Goal: Book appointment/travel/reservation

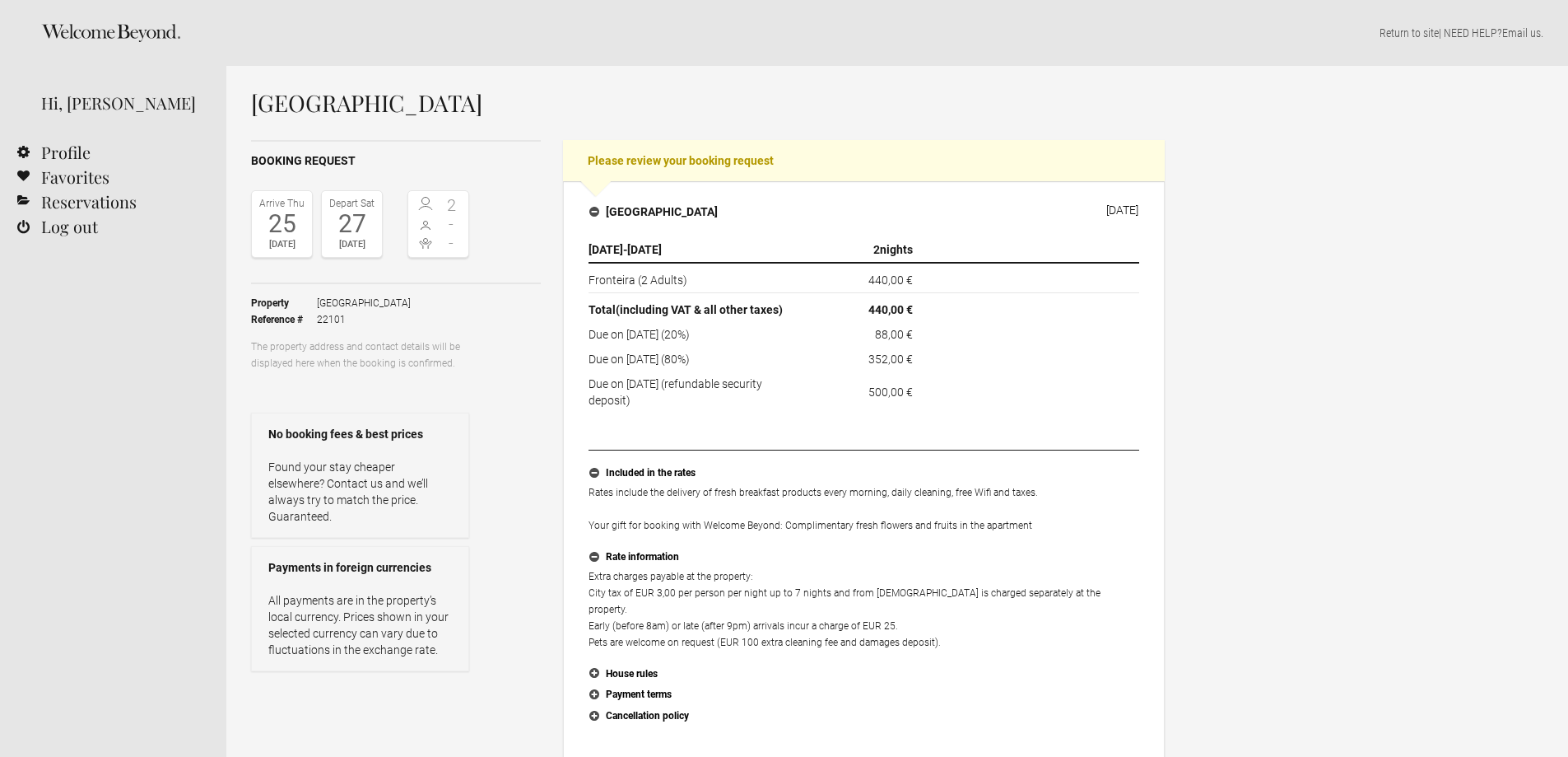
click at [358, 214] on div "27" at bounding box center [352, 223] width 52 height 25
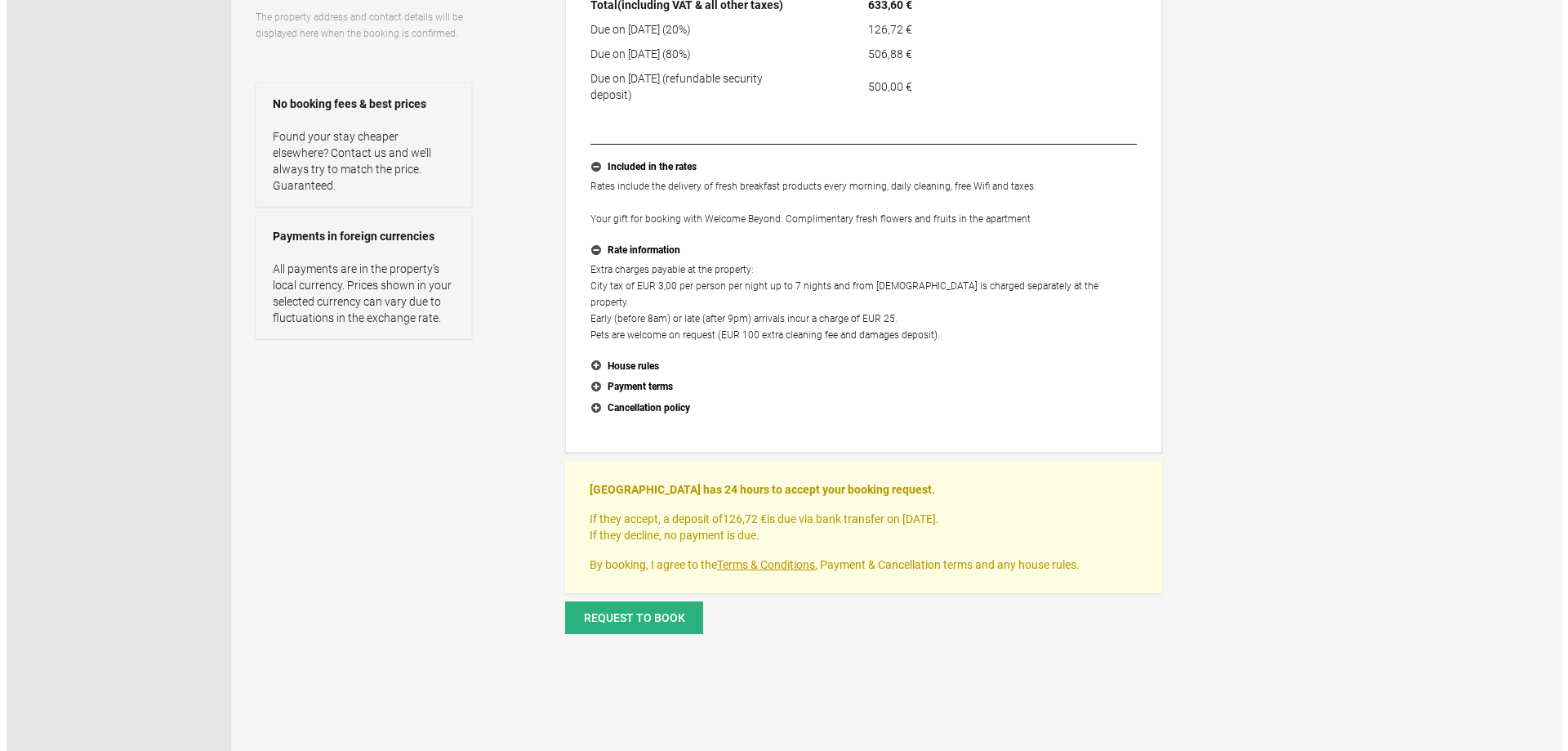
scroll to position [408, 0]
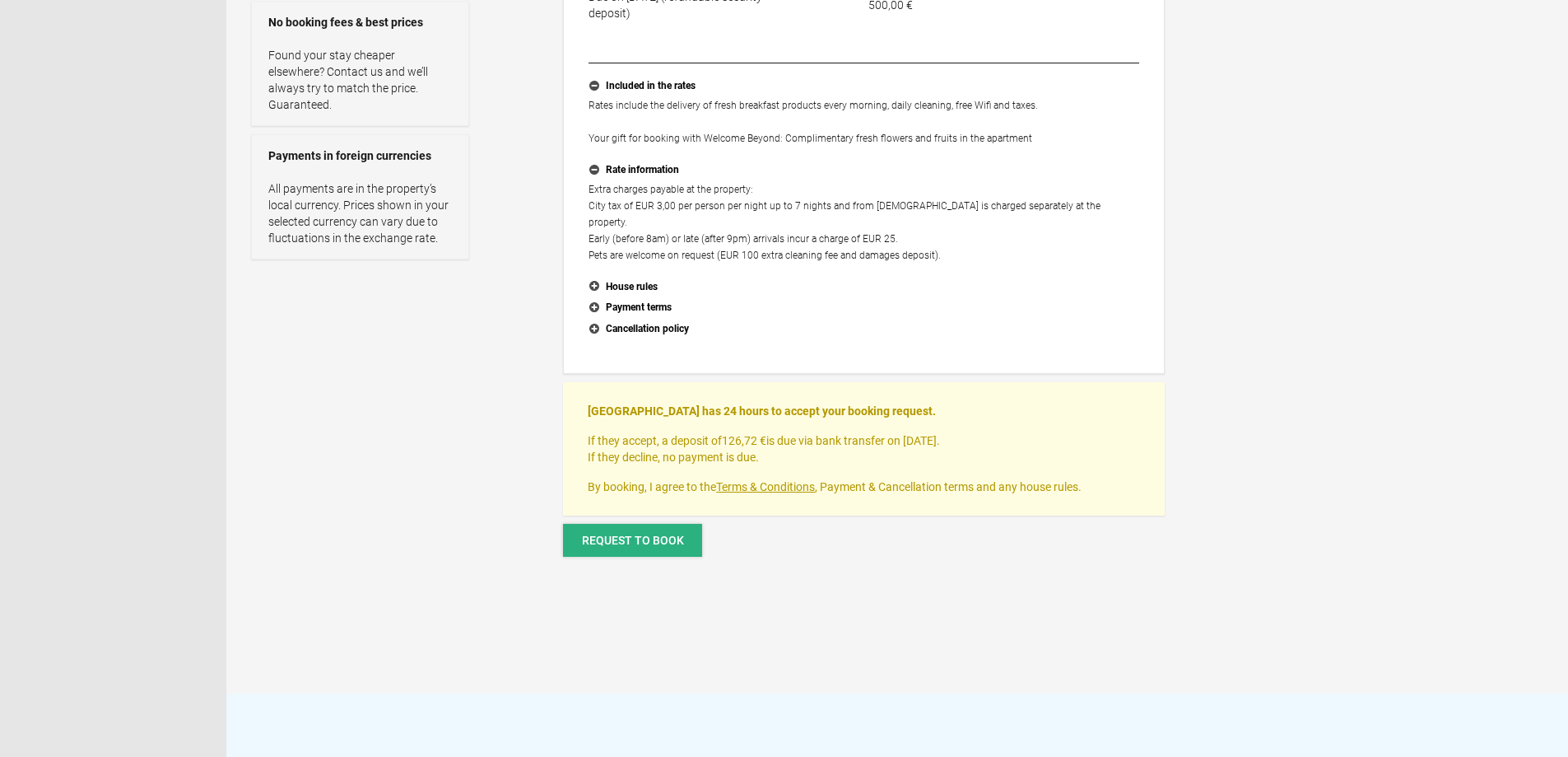
click at [609, 534] on span "Request to book" at bounding box center [633, 540] width 102 height 13
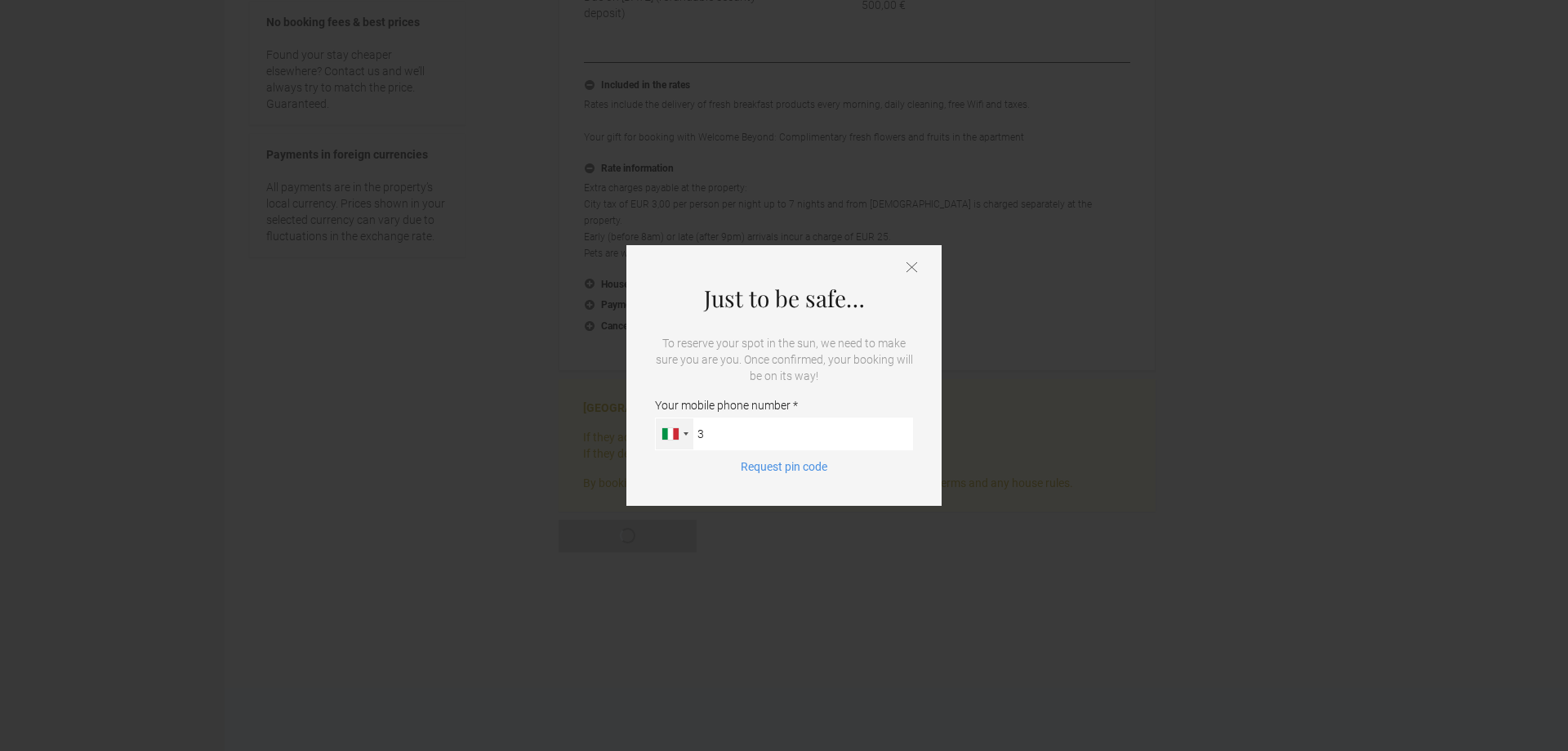
click at [685, 433] on div at bounding box center [686, 434] width 5 height 4
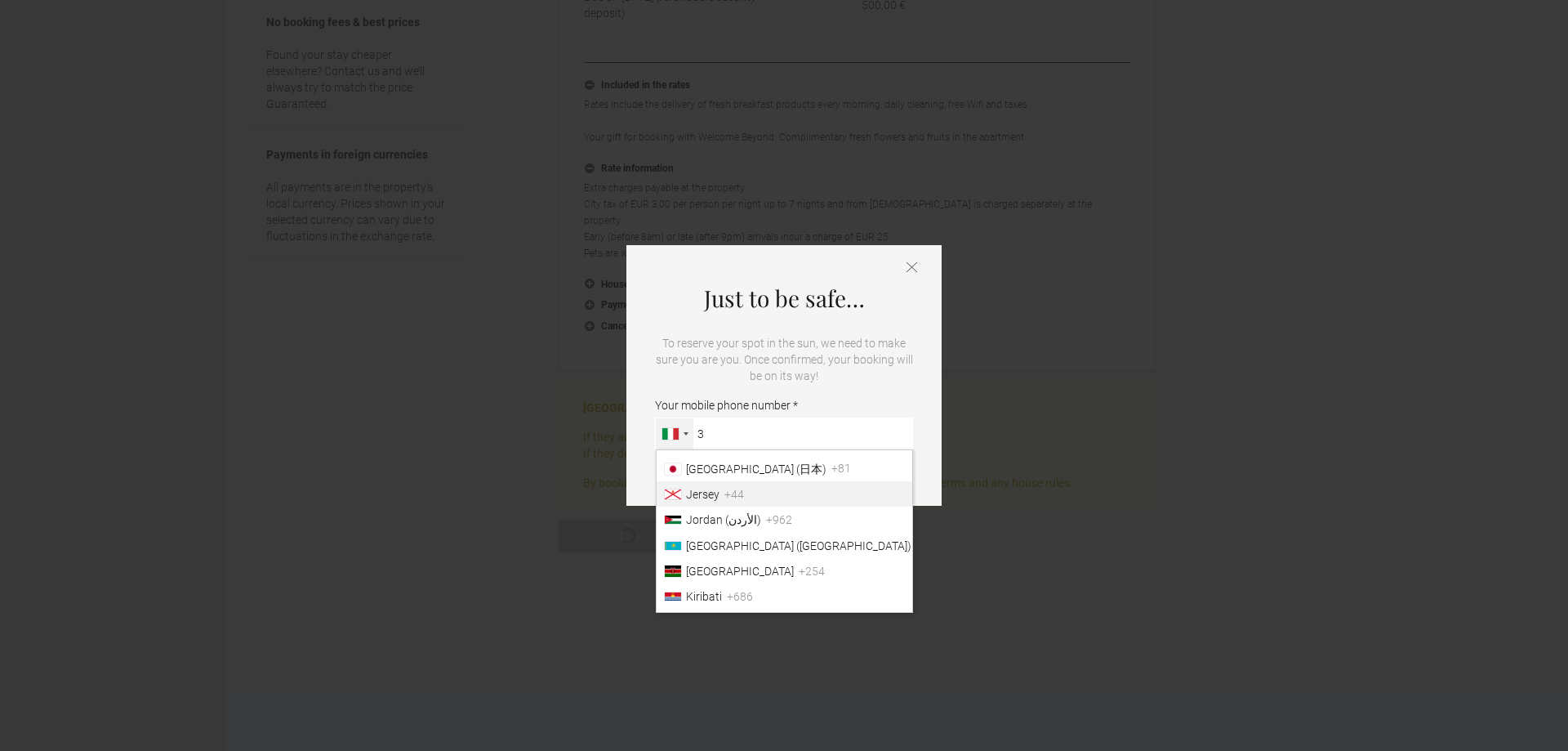
scroll to position [2709, 0]
click at [706, 506] on span "[GEOGRAPHIC_DATA] ([GEOGRAPHIC_DATA])" at bounding box center [798, 499] width 225 height 13
click at [706, 451] on input "3" at bounding box center [784, 434] width 258 height 33
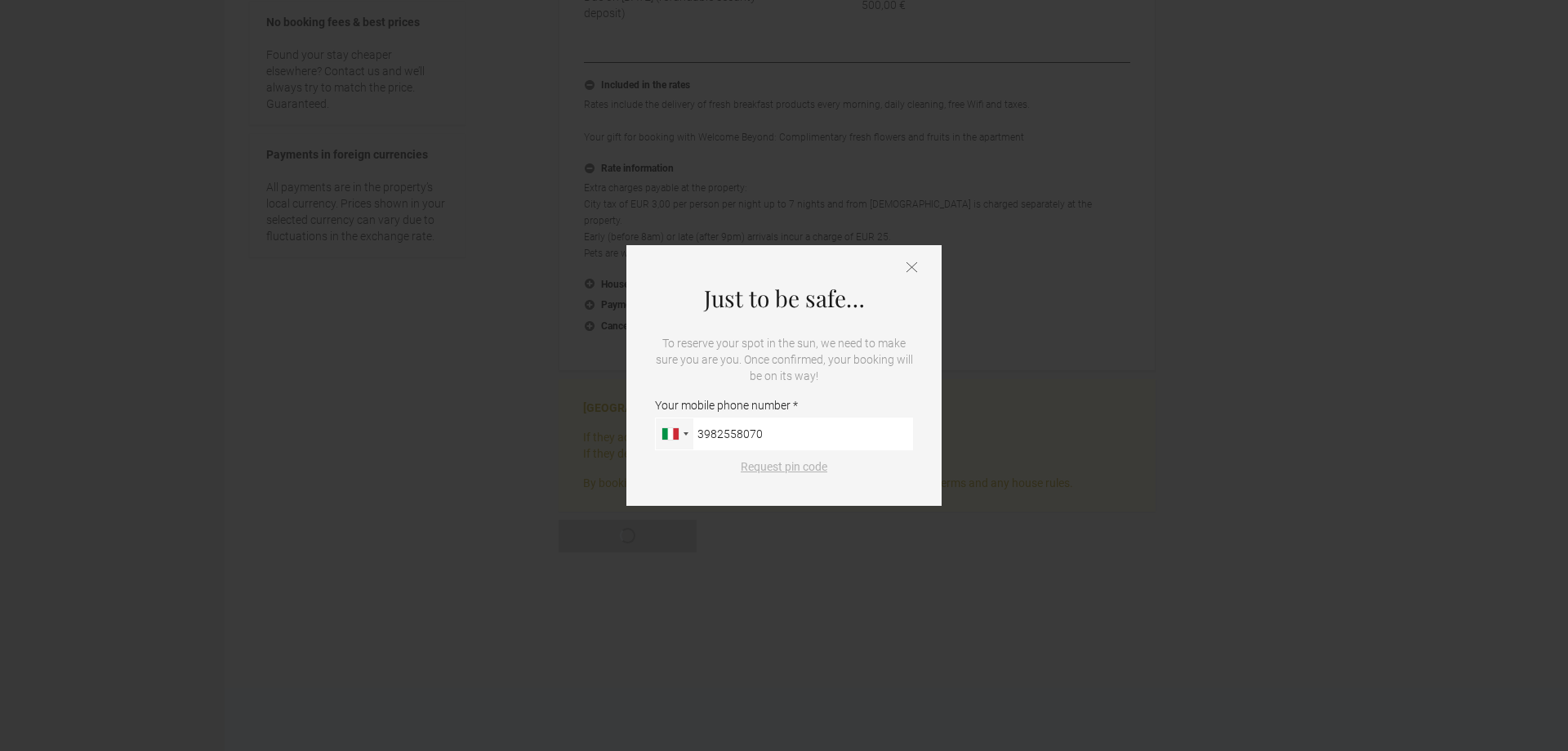
click at [777, 465] on button "Request pin code" at bounding box center [784, 466] width 106 height 16
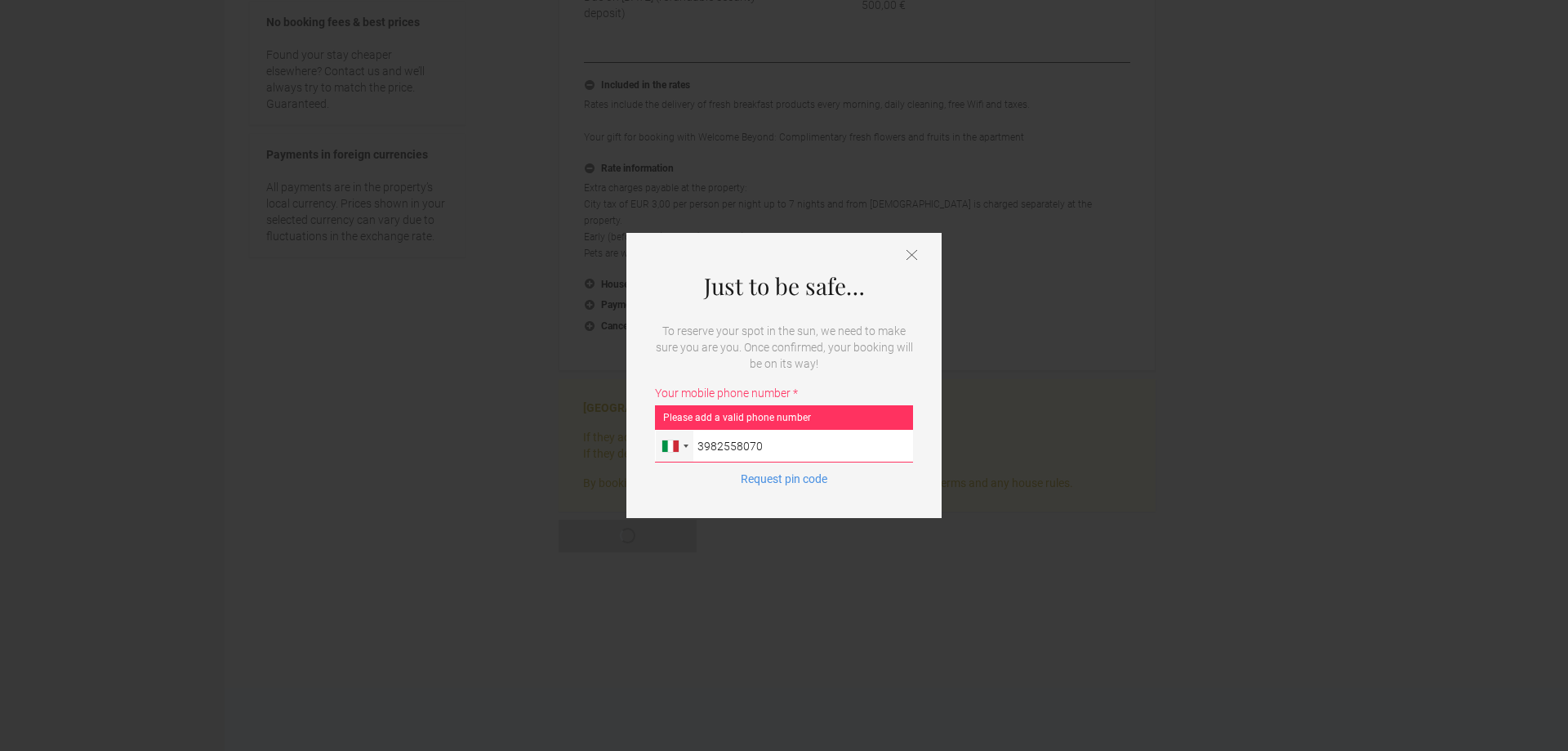
click at [709, 448] on input "3982558070" at bounding box center [784, 446] width 258 height 33
type input "3382558070"
click at [780, 482] on button "Request pin code" at bounding box center [784, 479] width 106 height 16
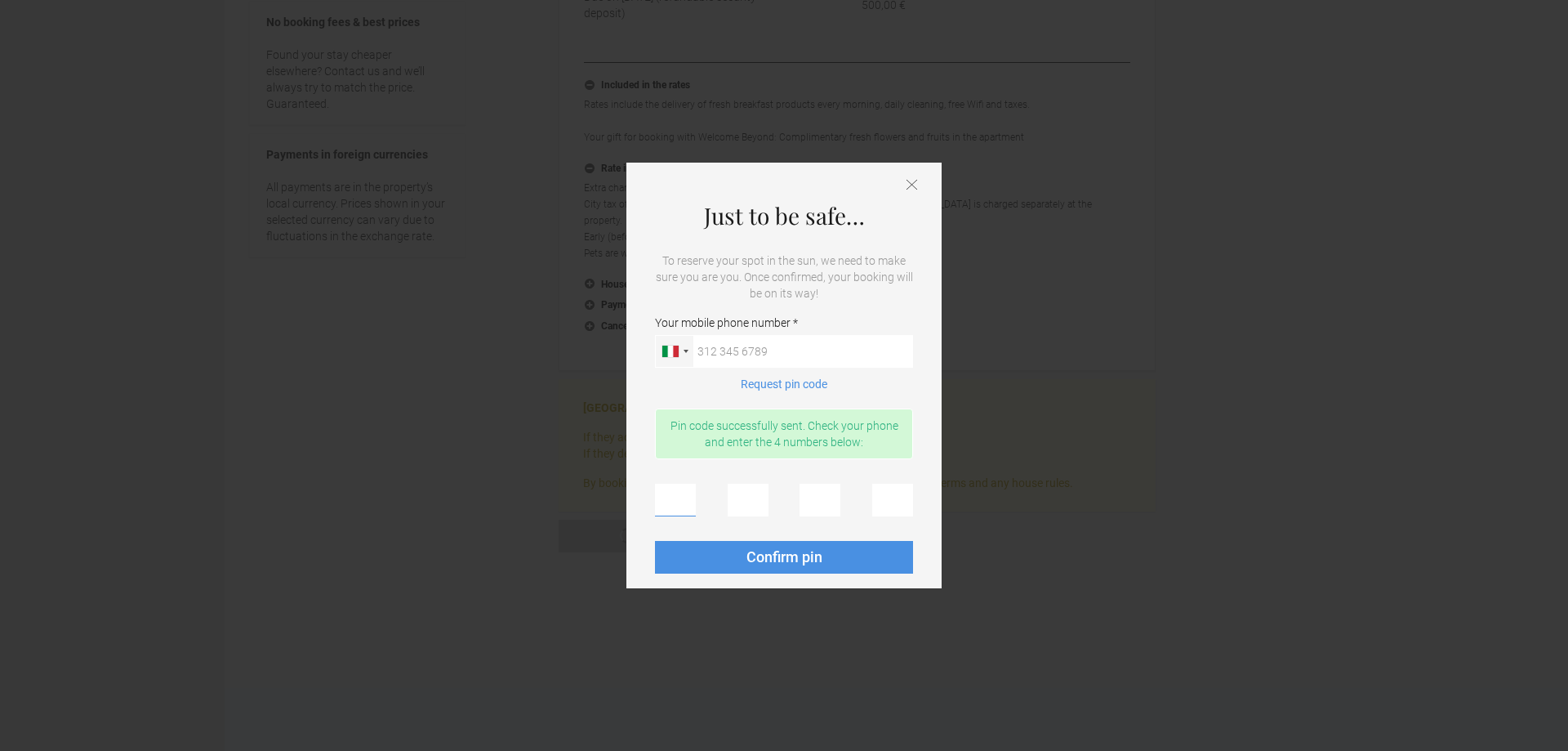
click at [692, 495] on input "text" at bounding box center [675, 500] width 41 height 33
type input "0"
type input "4"
type input "1"
click at [827, 494] on input "1" at bounding box center [819, 500] width 41 height 33
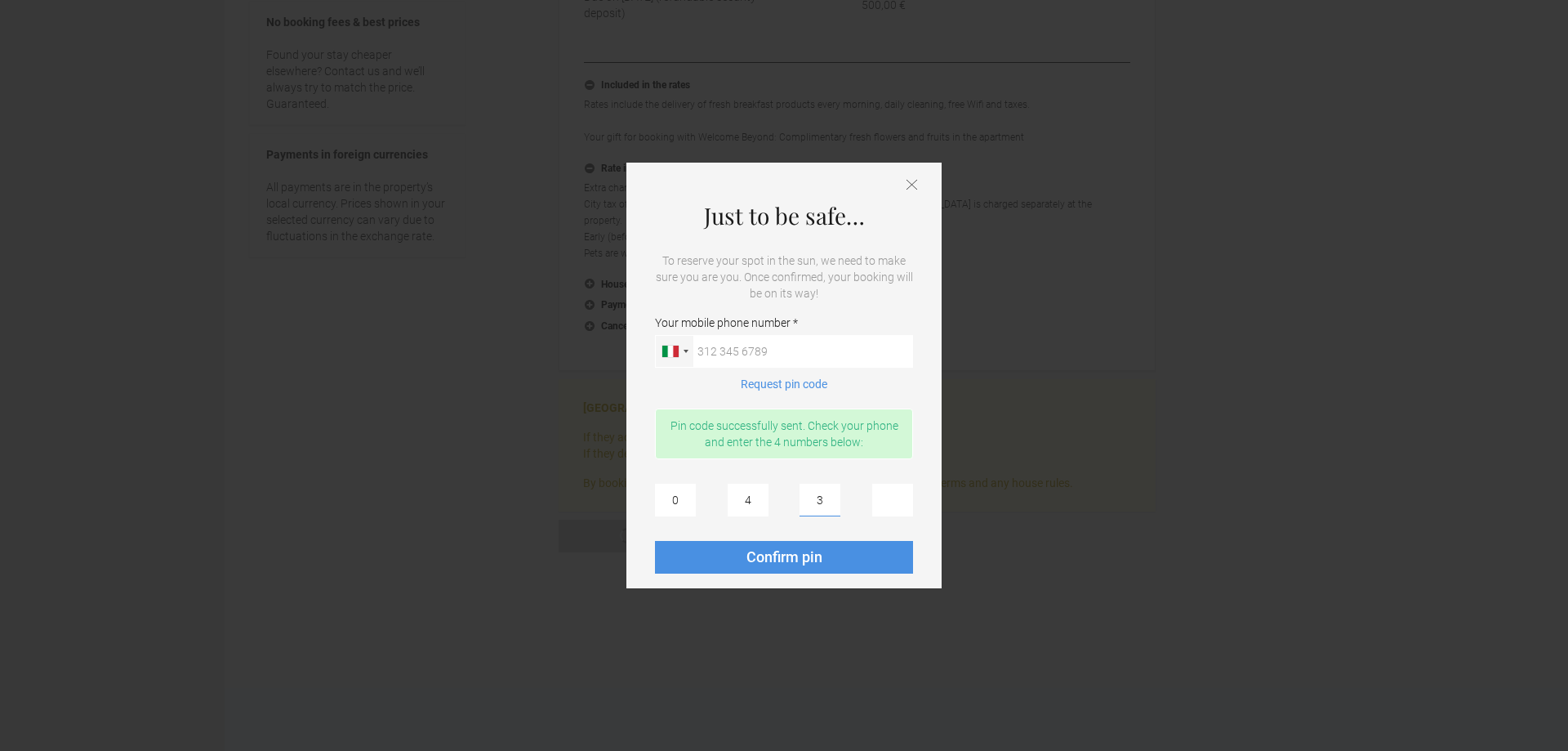
type input "3"
type input "1"
click at [795, 558] on span "Confirm pin" at bounding box center [784, 557] width 76 height 17
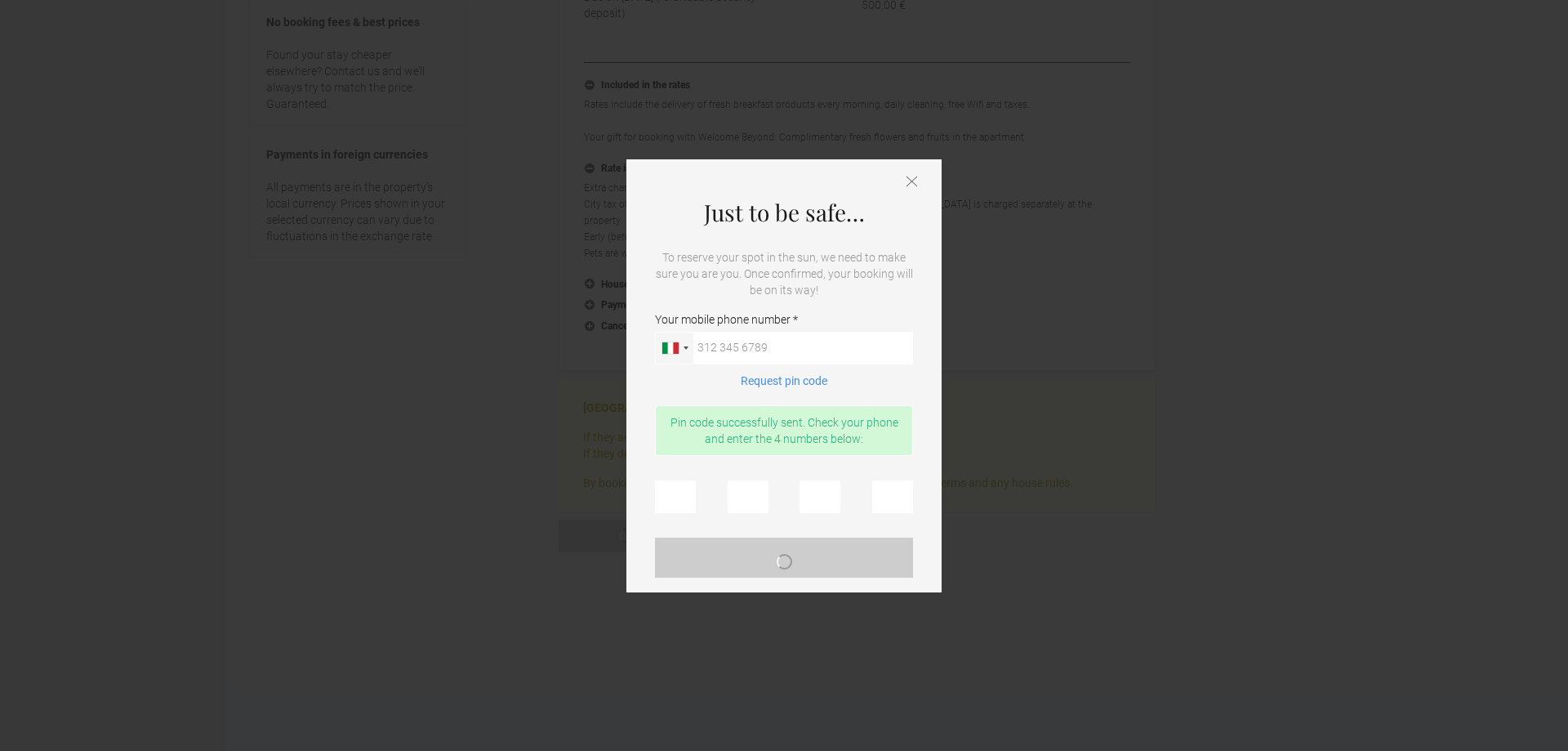
scroll to position [0, 0]
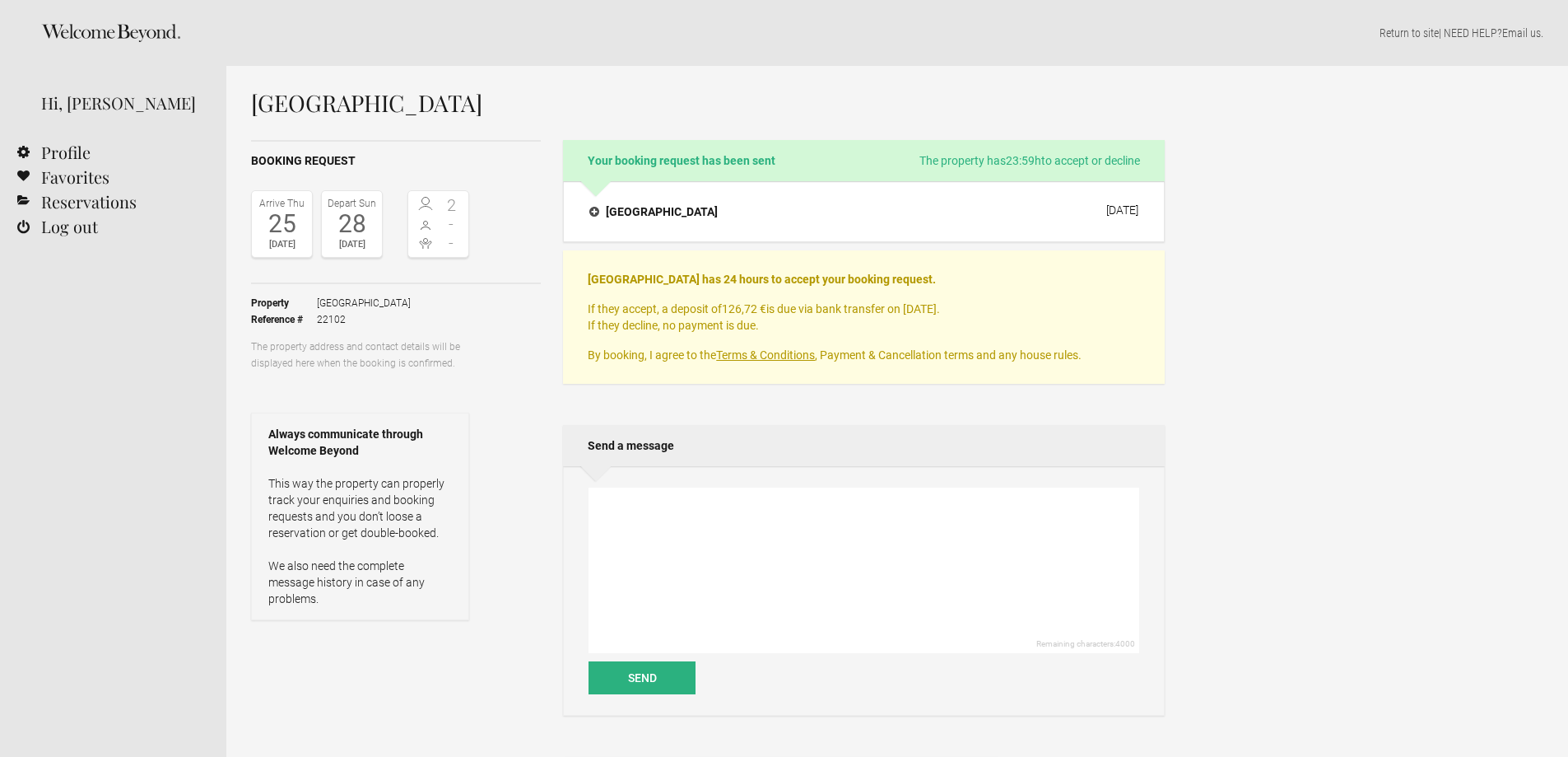
click at [744, 357] on link "Terms & Conditions" at bounding box center [765, 354] width 99 height 13
click at [675, 517] on textarea at bounding box center [864, 570] width 551 height 165
type textarea "Hello, please let me know i f my reservation is accepeted. Best regards, emma"
click at [640, 677] on button "Send" at bounding box center [642, 678] width 107 height 33
